Goal: Transaction & Acquisition: Purchase product/service

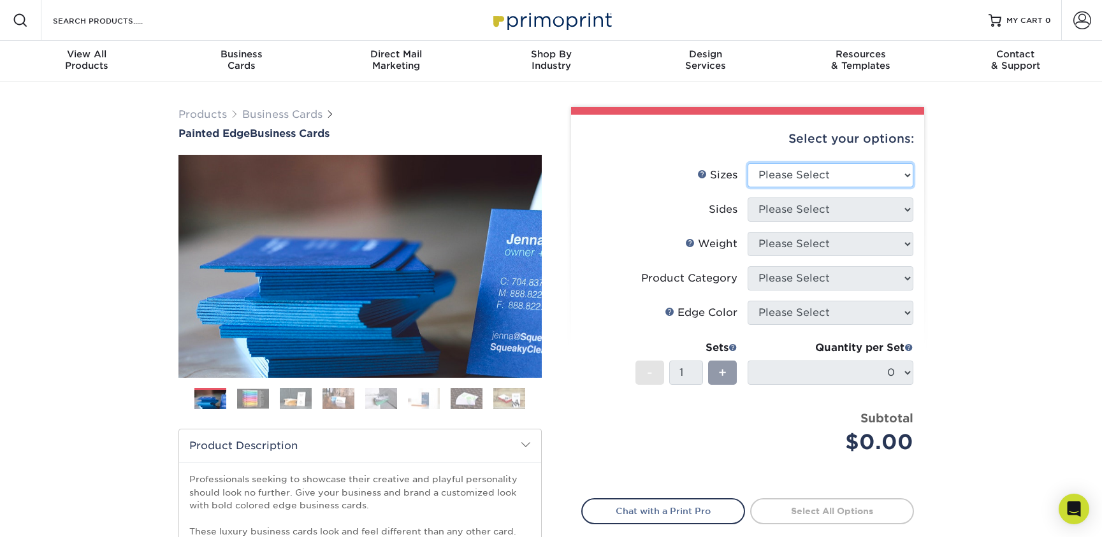
click at [909, 175] on select "Please Select 2" x 3.5" - Standard 2.125" x 3.375" - European 2.5" x 2.5" - Squ…" at bounding box center [831, 175] width 166 height 24
select select "2.00x3.50"
click at [748, 163] on select "Please Select 2" x 3.5" - Standard 2.125" x 3.375" - European 2.5" x 2.5" - Squ…" at bounding box center [831, 175] width 166 height 24
click at [905, 209] on select "Please Select Print Both Sides Print Front Only" at bounding box center [831, 210] width 166 height 24
select select "13abbda7-1d64-4f25-8bb2-c179b224825d"
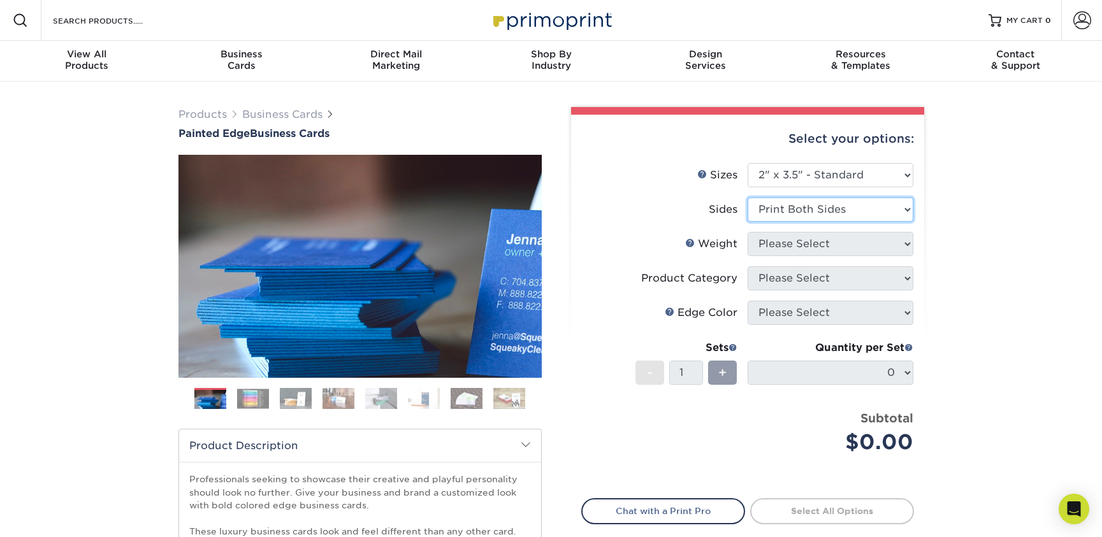
click at [748, 198] on select "Please Select Print Both Sides Print Front Only" at bounding box center [831, 210] width 166 height 24
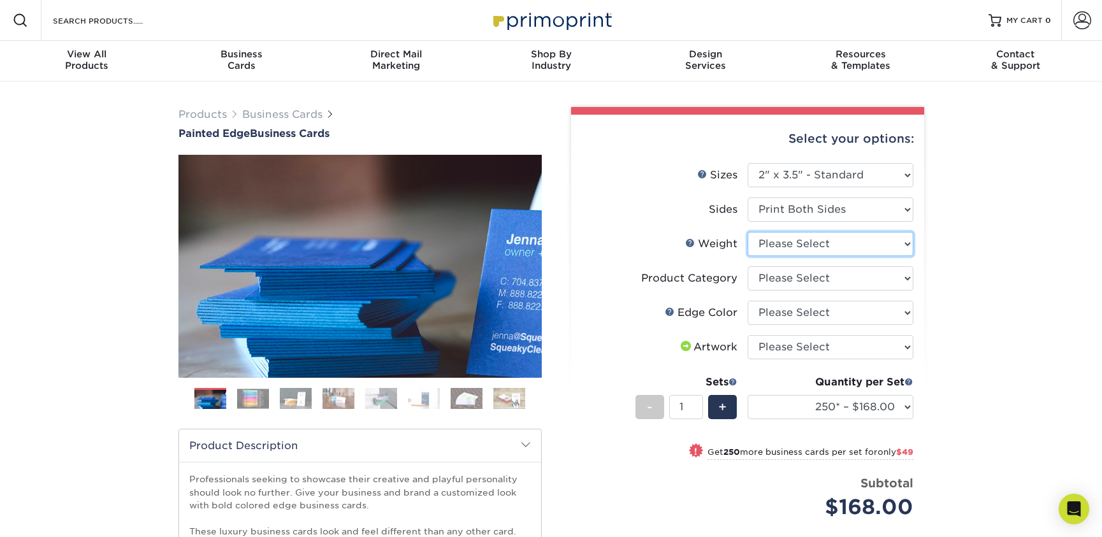
click at [902, 243] on select "Please Select 32PTUC" at bounding box center [831, 244] width 166 height 24
select select "32PTUC"
click at [748, 232] on select "Please Select 32PTUC" at bounding box center [831, 244] width 166 height 24
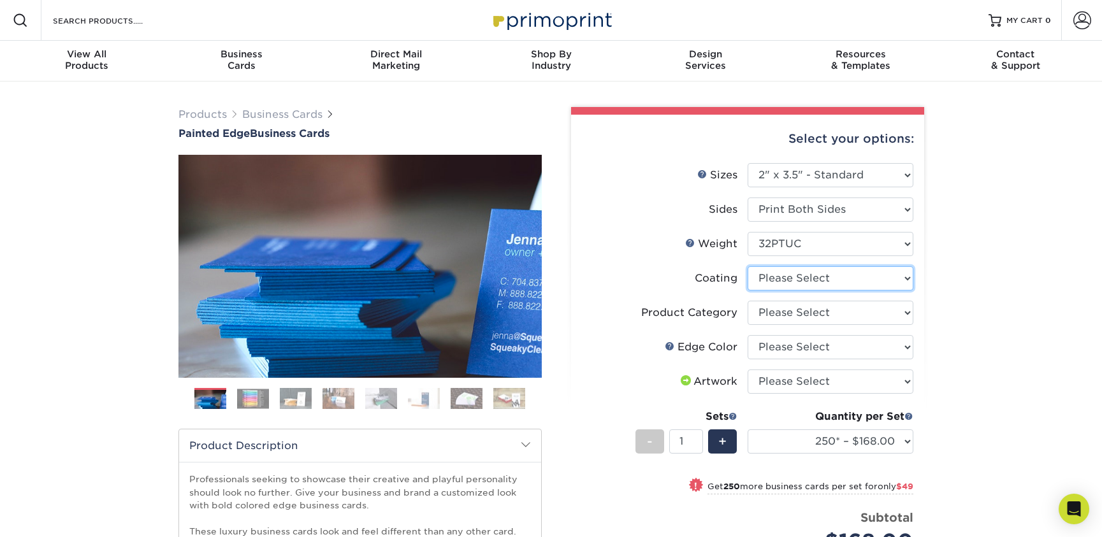
click at [909, 280] on select at bounding box center [831, 278] width 166 height 24
select select "3e7618de-abca-4bda-9f97-8b9129e913d8"
click at [748, 266] on select at bounding box center [831, 278] width 166 height 24
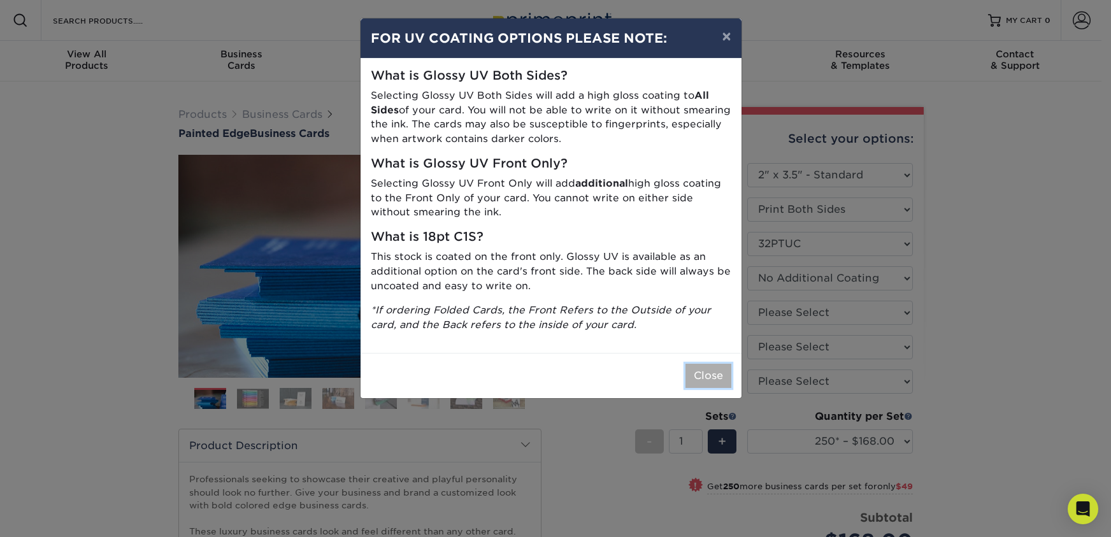
click at [699, 375] on button "Close" at bounding box center [709, 376] width 46 height 24
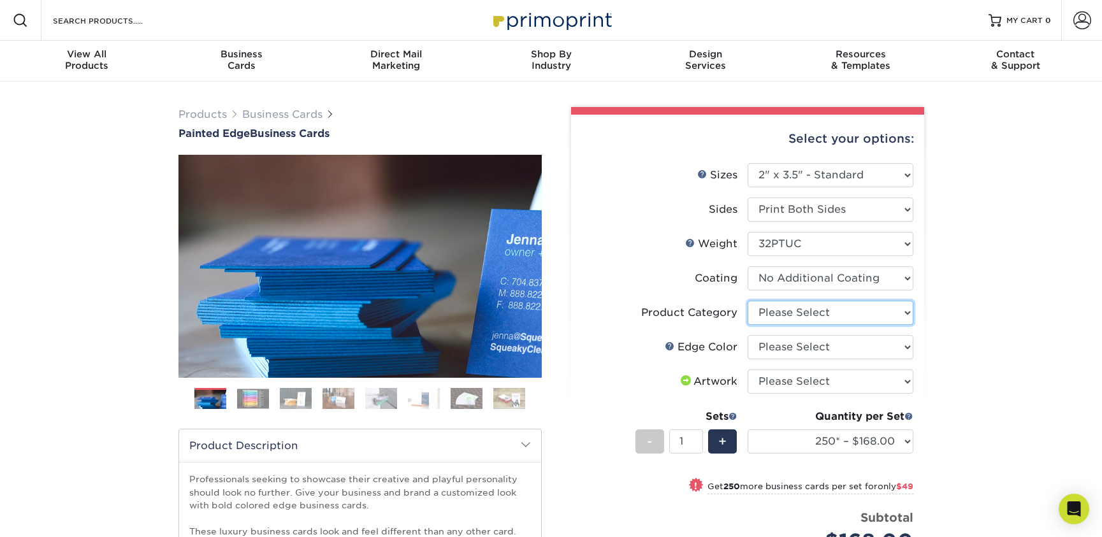
click at [904, 310] on select "Please Select Business Cards" at bounding box center [831, 313] width 166 height 24
select select "3b5148f1-0588-4f88-a218-97bcfdce65c1"
click at [748, 301] on select "Please Select Business Cards" at bounding box center [831, 313] width 166 height 24
click at [908, 347] on select "Please Select Charcoal Black Brown Blue Pearlescent Blue Pearlescent Gold Pearl…" at bounding box center [831, 347] width 166 height 24
select select "77aecbce-1046-4928-950d-058756e5d349"
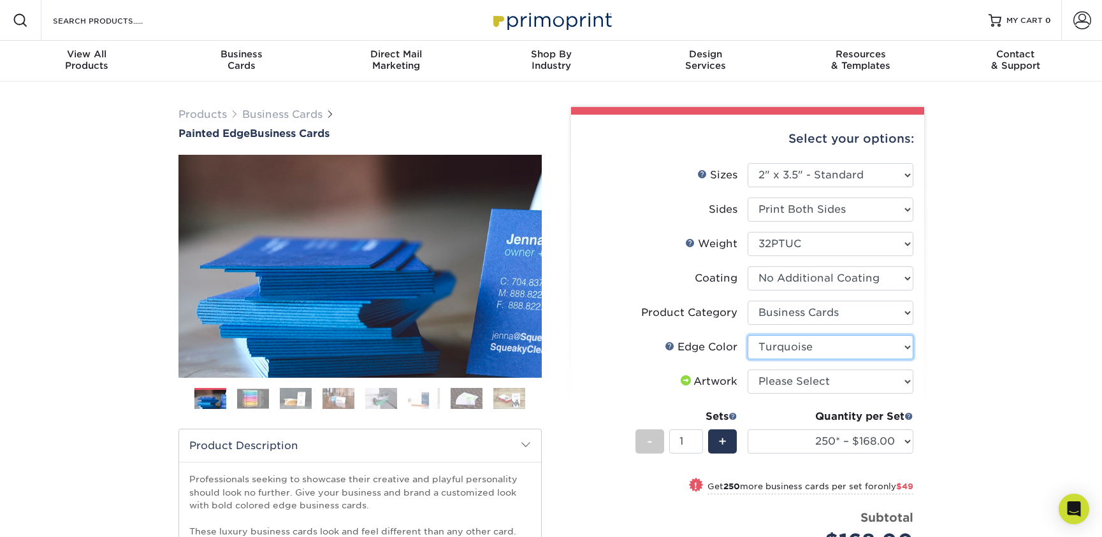
click at [748, 335] on select "Please Select Charcoal Black Brown Blue Pearlescent Blue Pearlescent Gold Pearl…" at bounding box center [831, 347] width 166 height 24
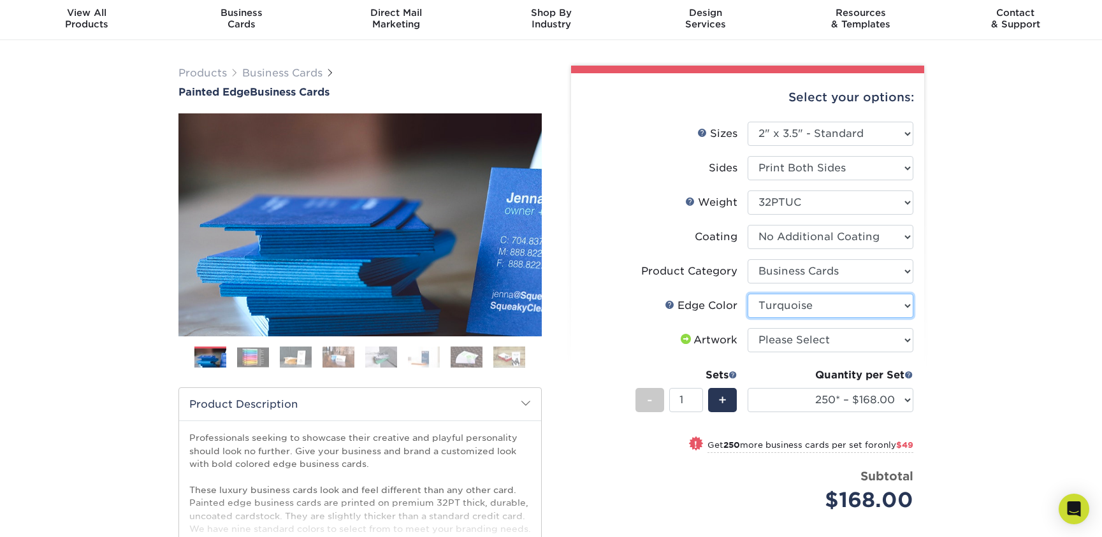
scroll to position [64, 0]
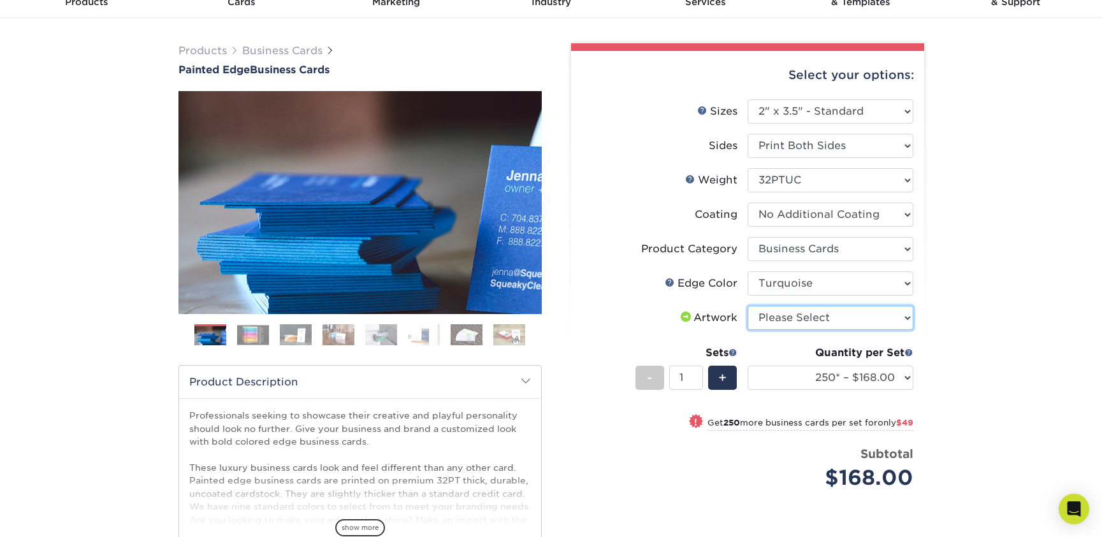
click at [903, 320] on select "Please Select I will upload files I need a design - $100" at bounding box center [831, 318] width 166 height 24
select select "upload"
click at [748, 306] on select "Please Select I will upload files I need a design - $100" at bounding box center [831, 318] width 166 height 24
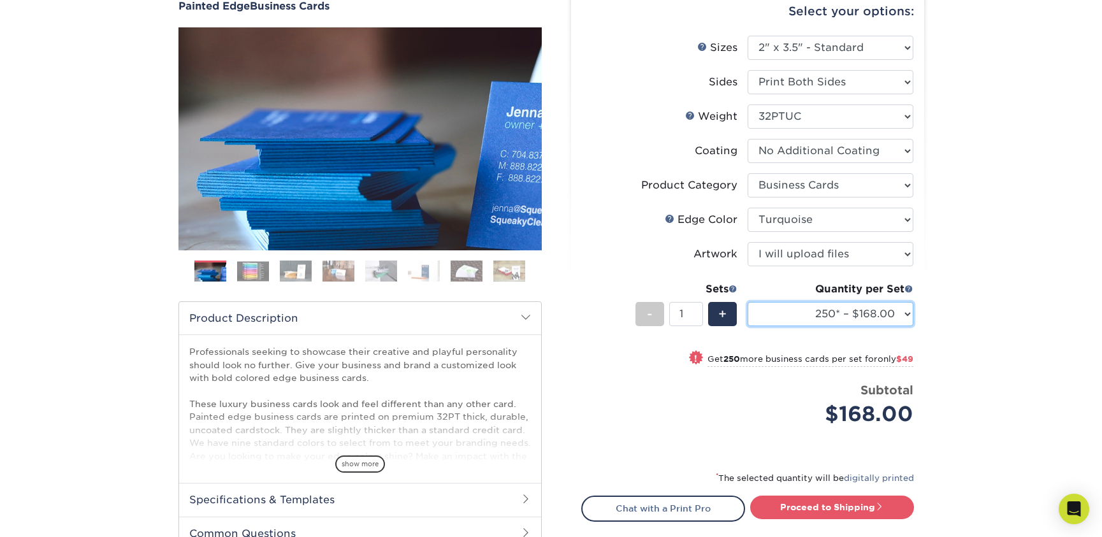
click at [906, 315] on select "250* – $168.00 500* – $217.00 1000* – $339.00" at bounding box center [831, 314] width 166 height 24
click at [977, 276] on div "Products Business Cards Painted Edge Business Cards Previous Next" at bounding box center [551, 299] width 1102 height 690
